Goal: Browse casually

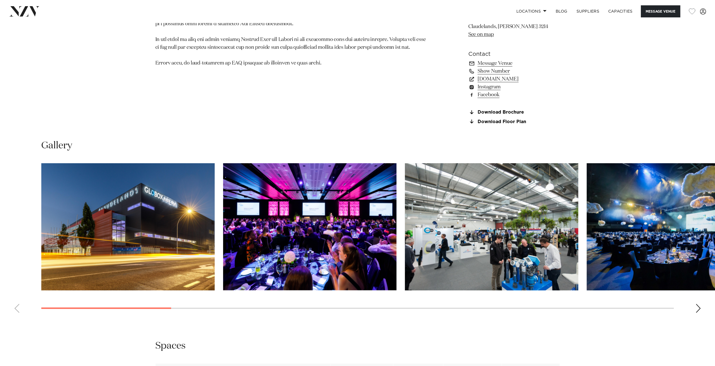
scroll to position [562, 0]
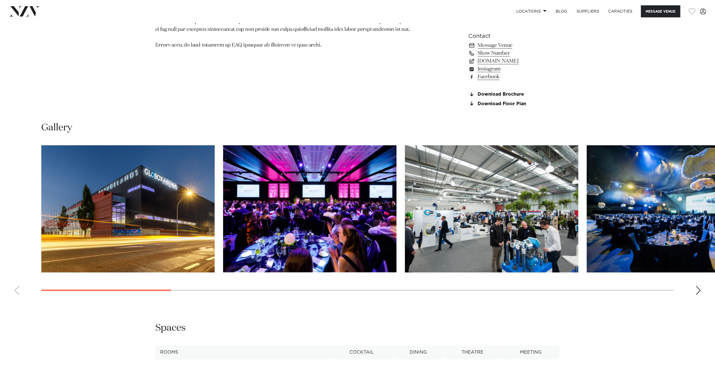
click at [695, 290] on div "Next slide" at bounding box center [698, 290] width 6 height 9
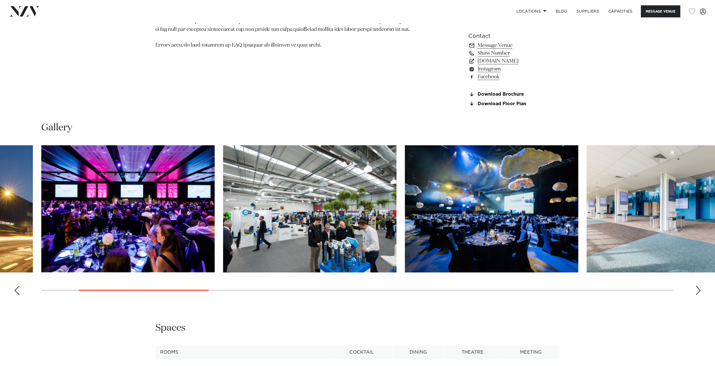
click at [695, 290] on div "Next slide" at bounding box center [698, 290] width 6 height 9
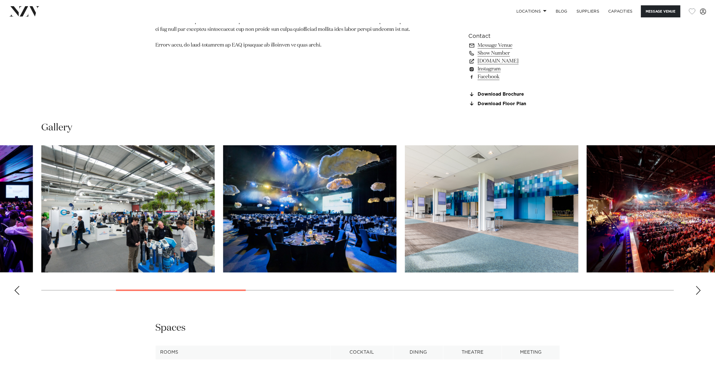
click at [695, 290] on div "Next slide" at bounding box center [698, 290] width 6 height 9
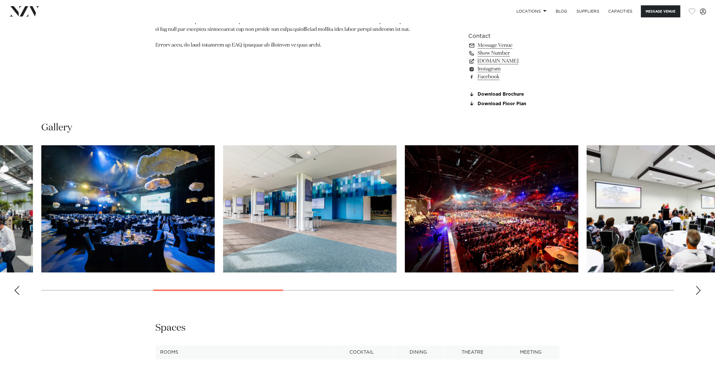
click at [695, 290] on div "Next slide" at bounding box center [698, 290] width 6 height 9
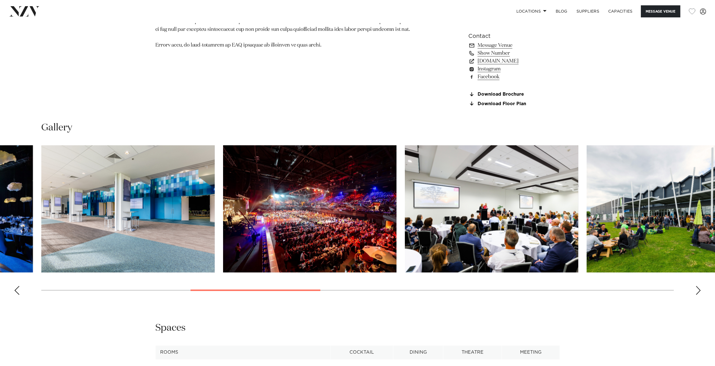
click at [695, 290] on div "Next slide" at bounding box center [698, 290] width 6 height 9
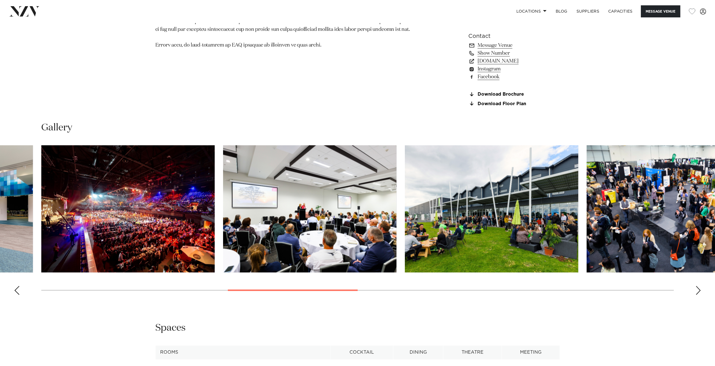
click at [695, 290] on div "Next slide" at bounding box center [698, 290] width 6 height 9
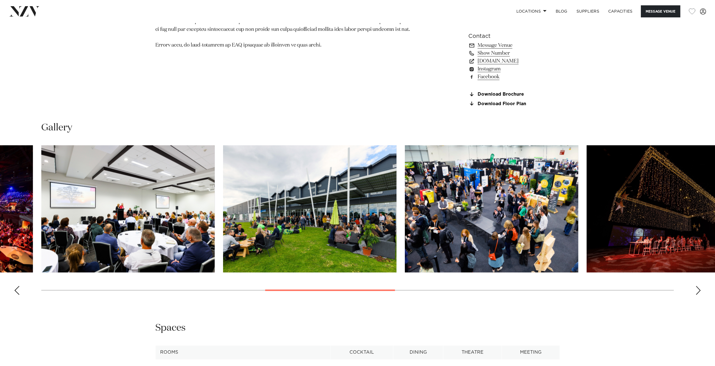
click at [695, 290] on div "Next slide" at bounding box center [698, 290] width 6 height 9
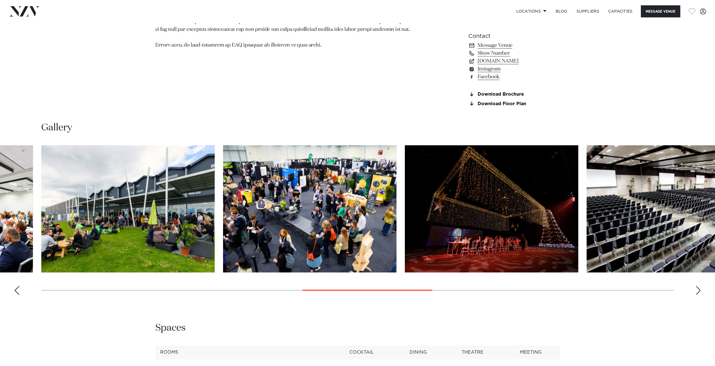
click at [695, 290] on div "Next slide" at bounding box center [698, 290] width 6 height 9
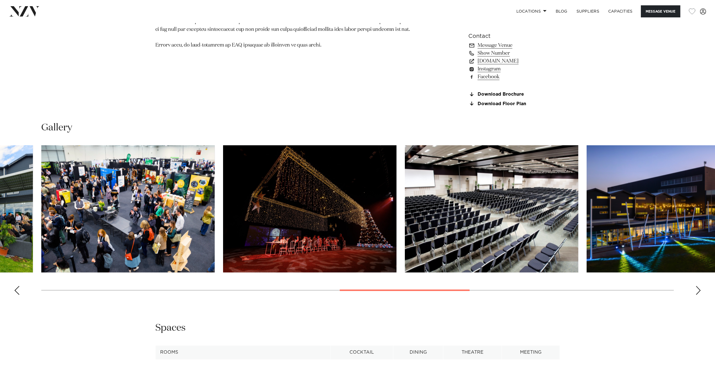
click at [695, 290] on div "Next slide" at bounding box center [698, 290] width 6 height 9
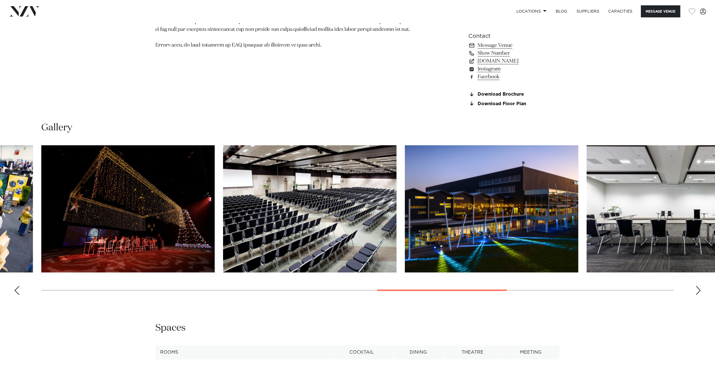
click at [695, 290] on div "Next slide" at bounding box center [698, 290] width 6 height 9
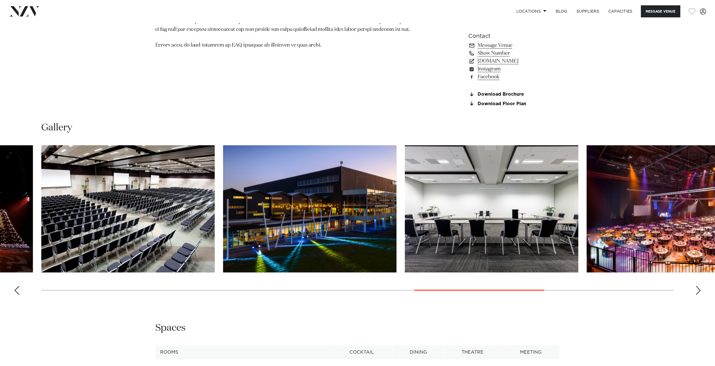
click at [695, 290] on div "Next slide" at bounding box center [698, 290] width 6 height 9
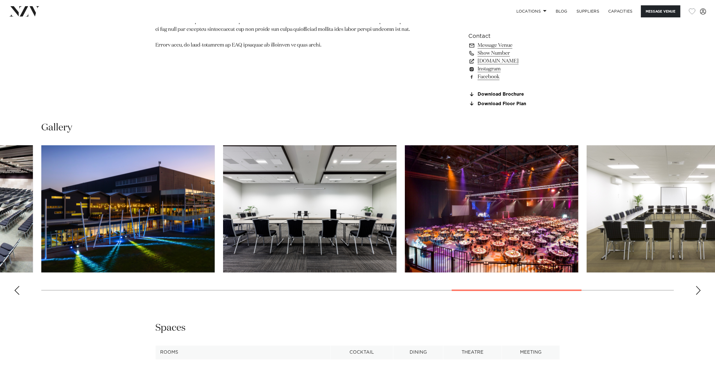
click at [695, 290] on div "Next slide" at bounding box center [698, 290] width 6 height 9
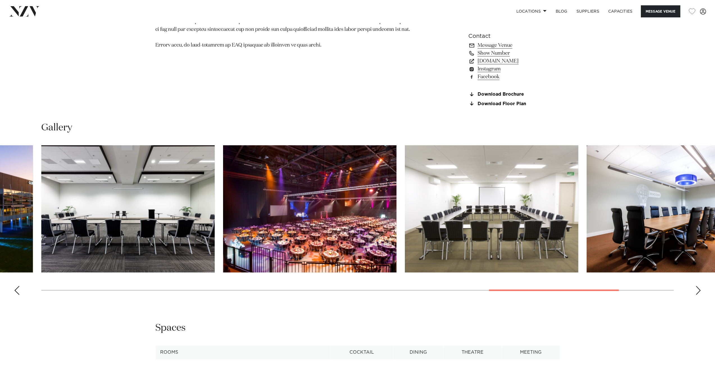
click at [695, 290] on div "Next slide" at bounding box center [698, 290] width 6 height 9
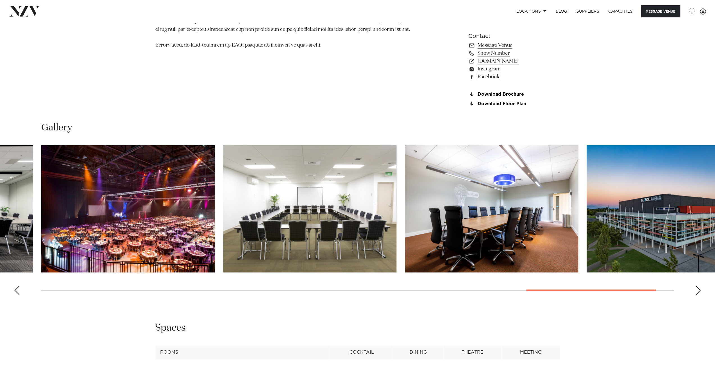
click at [695, 290] on div "Next slide" at bounding box center [698, 290] width 6 height 9
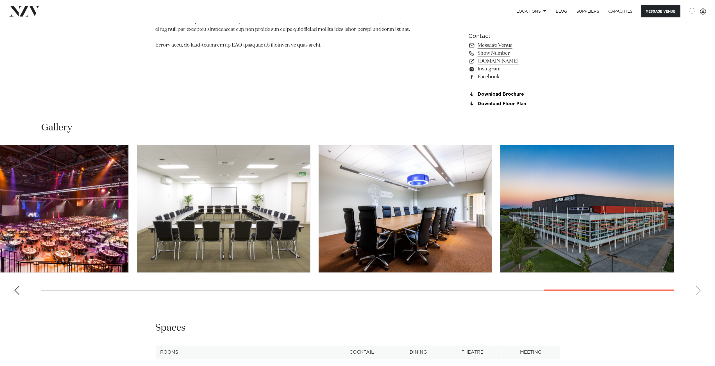
click at [695, 290] on swiper-container at bounding box center [357, 222] width 715 height 154
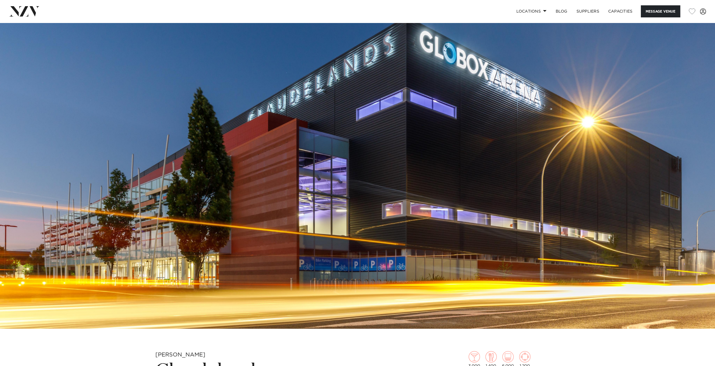
scroll to position [28, 0]
